Goal: Find specific page/section

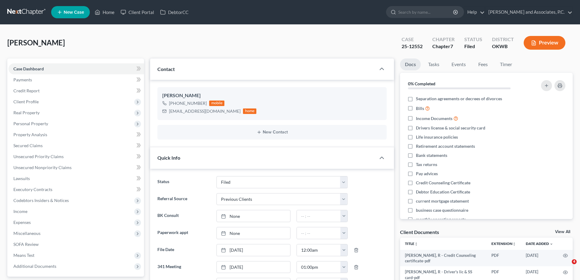
select select "5"
select select "1"
select select "0"
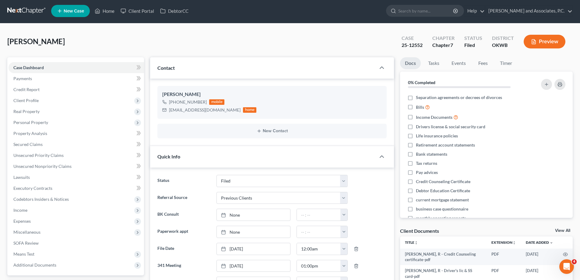
scroll to position [1577, 0]
click at [111, 12] on link "Home" at bounding box center [105, 10] width 26 height 11
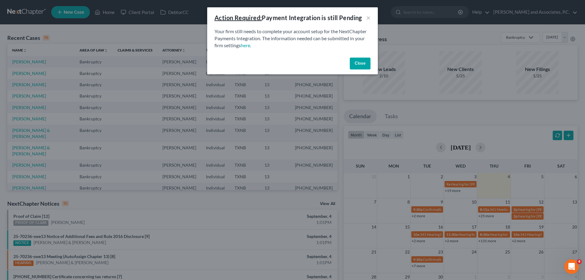
click at [360, 62] on button "Close" at bounding box center [360, 64] width 21 height 12
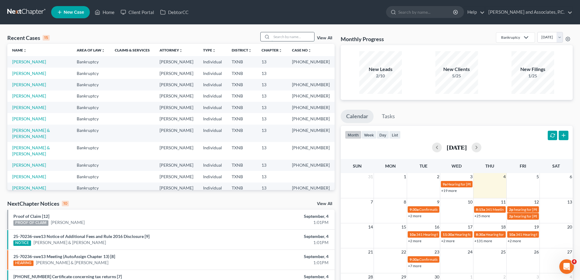
click at [286, 33] on input "search" at bounding box center [293, 36] width 43 height 9
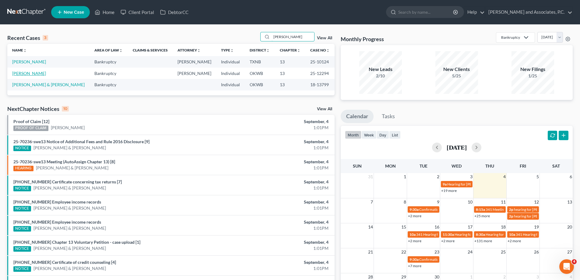
type input "[PERSON_NAME]"
click at [13, 72] on link "[PERSON_NAME]" at bounding box center [29, 73] width 34 height 5
select select "5"
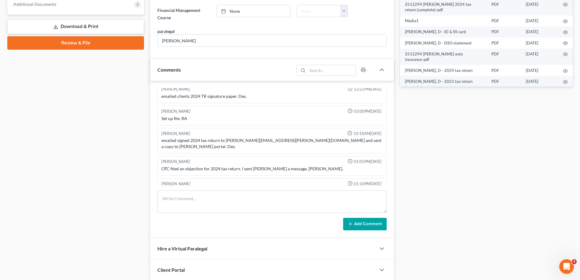
scroll to position [305, 0]
